Goal: Task Accomplishment & Management: Manage account settings

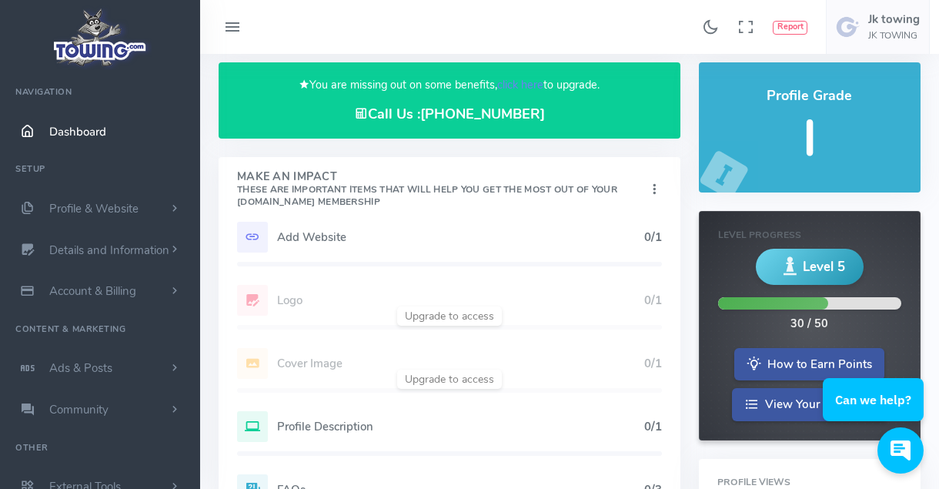
scroll to position [77, 0]
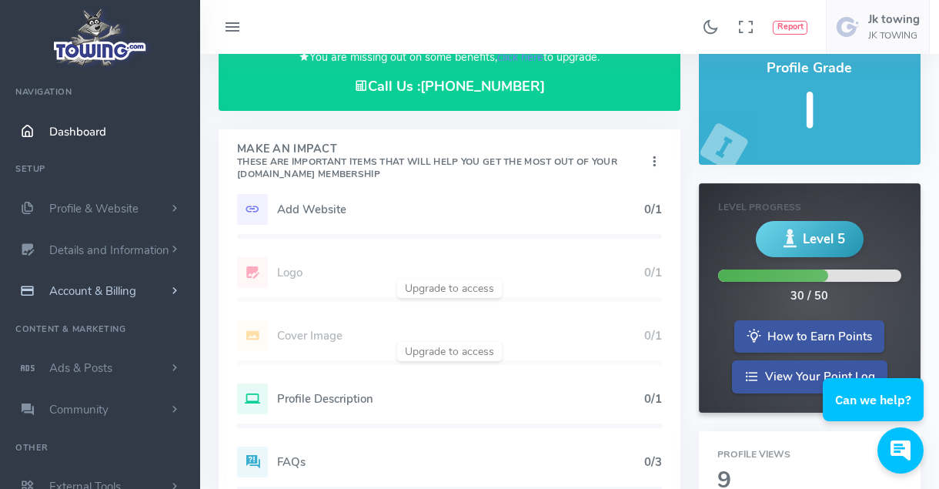
click at [115, 286] on span "Account & Billing" at bounding box center [92, 290] width 87 height 15
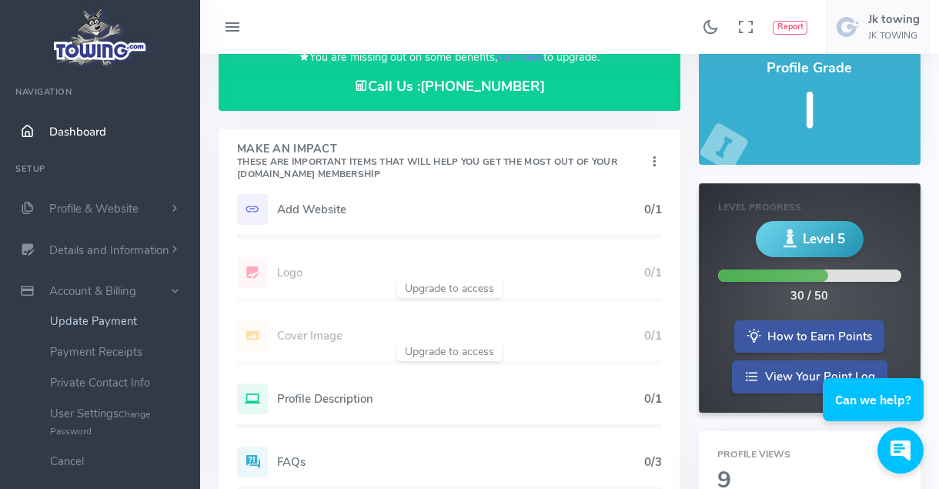
click at [118, 321] on link "Update Payment" at bounding box center [119, 321] width 162 height 31
